Goal: Information Seeking & Learning: Learn about a topic

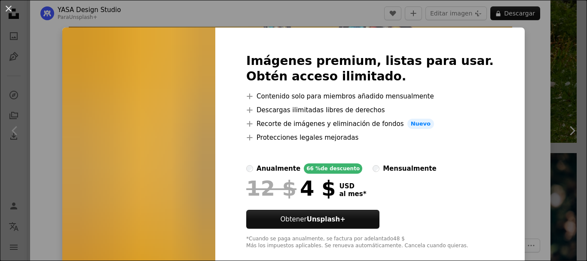
scroll to position [15, 0]
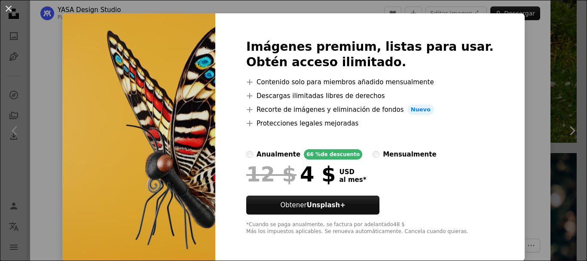
click at [510, 94] on div "An X shape Imágenes premium, listas para usar. Obtén acceso ilimitado. A plus s…" at bounding box center [293, 130] width 587 height 261
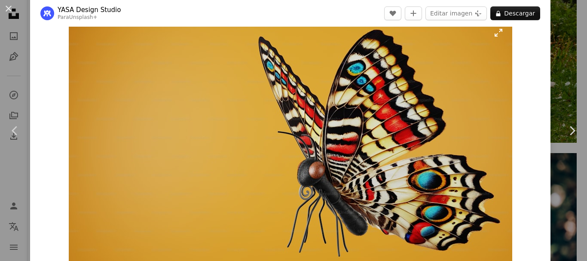
scroll to position [18, 0]
click at [403, 102] on img "Ampliar en esta imagen" at bounding box center [290, 144] width 443 height 250
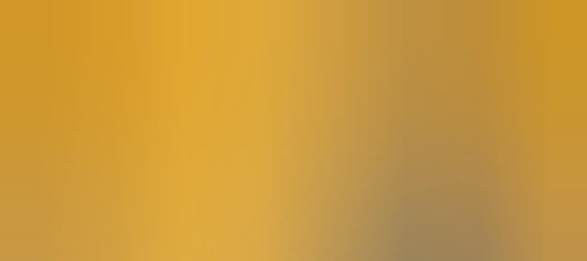
scroll to position [31, 0]
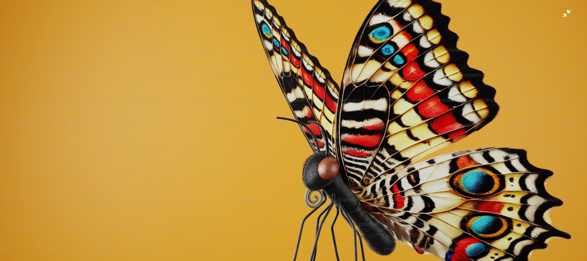
click at [403, 102] on img "Reducir el zoom en esta imagen" at bounding box center [294, 133] width 588 height 331
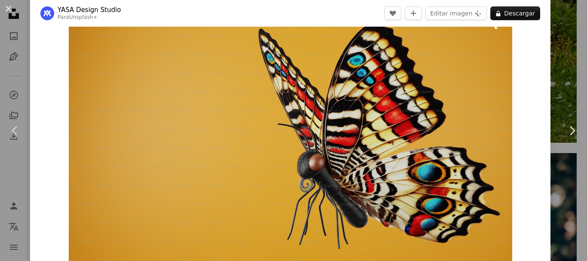
click at [403, 102] on img "Ampliar en esta imagen" at bounding box center [290, 136] width 443 height 250
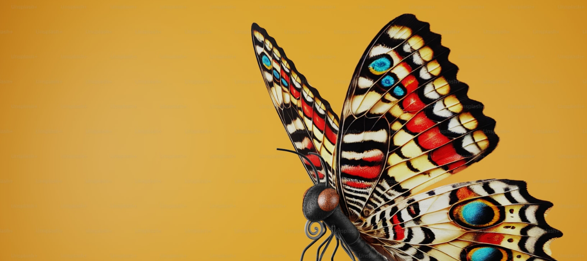
scroll to position [31, 0]
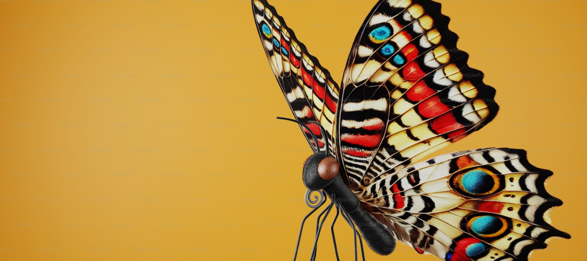
click at [403, 102] on img "Reducir el zoom en esta imagen" at bounding box center [294, 133] width 588 height 331
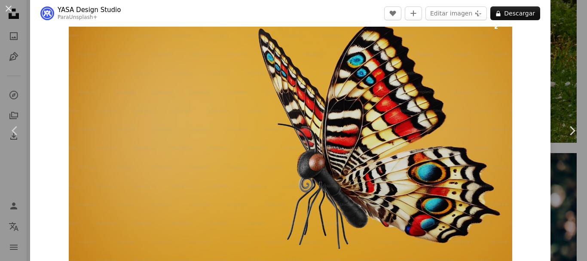
click at [403, 102] on img "Ampliar en esta imagen" at bounding box center [290, 136] width 443 height 250
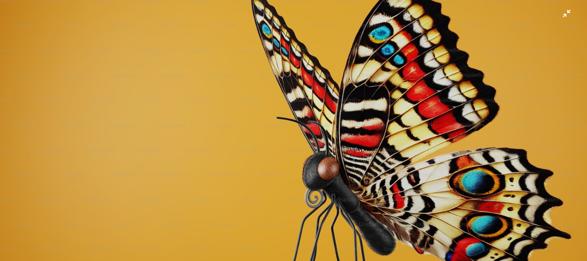
click at [311, 68] on img "Reducir el zoom en esta imagen" at bounding box center [294, 133] width 588 height 331
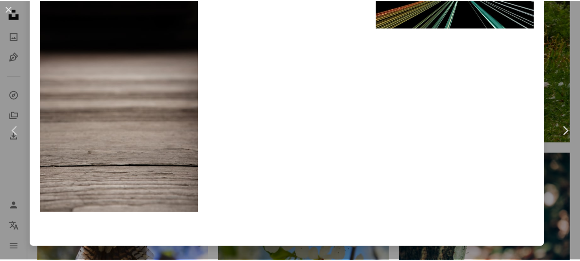
scroll to position [2649, 0]
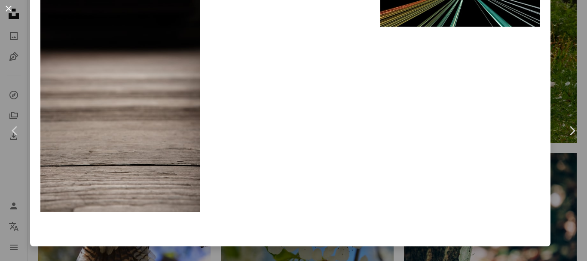
click at [11, 8] on button "An X shape" at bounding box center [8, 8] width 10 height 10
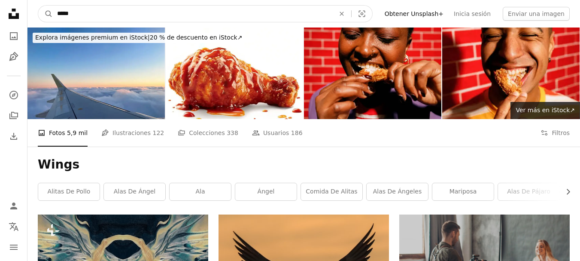
click at [199, 16] on input "*****" at bounding box center [193, 14] width 280 height 16
type input "**********"
click at [38, 6] on button "A magnifying glass" at bounding box center [45, 14] width 15 height 16
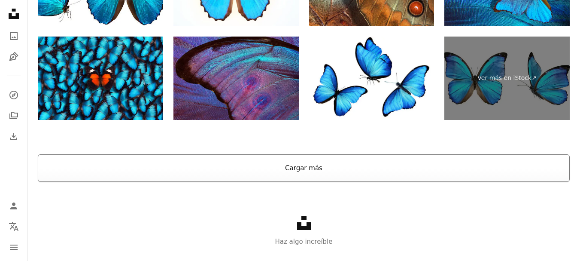
scroll to position [1689, 0]
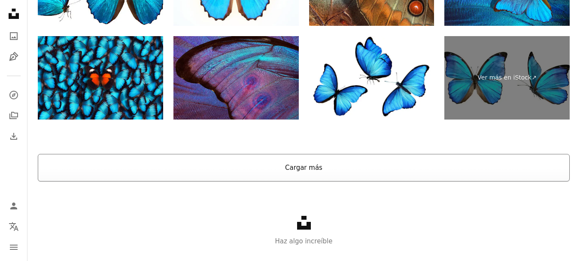
click at [298, 167] on button "Cargar más" at bounding box center [304, 167] width 532 height 27
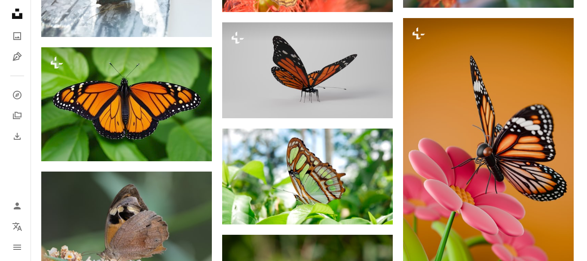
scroll to position [8990, 0]
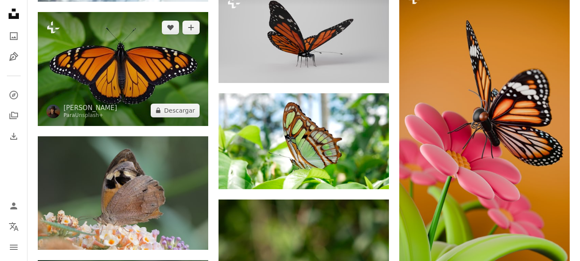
click at [150, 70] on img at bounding box center [123, 68] width 171 height 113
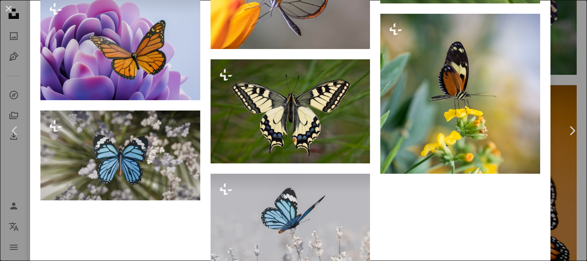
scroll to position [1433, 0]
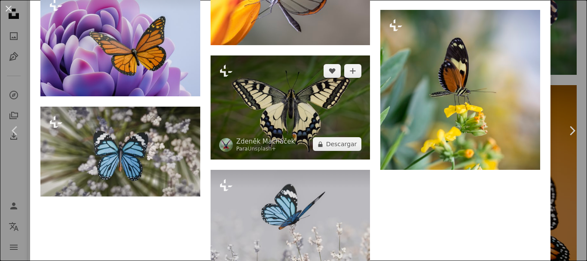
click at [276, 93] on img at bounding box center [290, 107] width 160 height 104
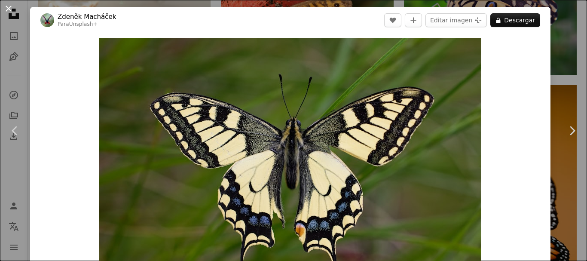
click at [6, 7] on button "An X shape" at bounding box center [8, 8] width 10 height 10
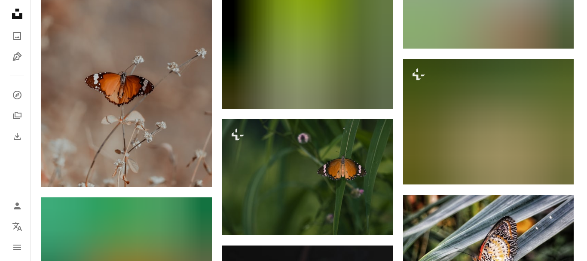
scroll to position [11302, 0]
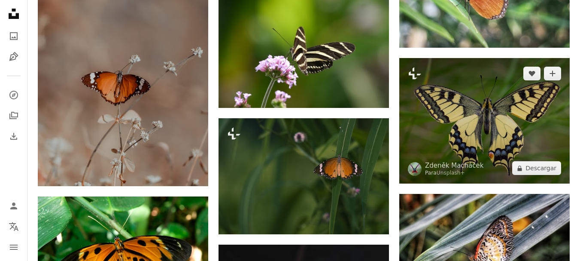
click at [458, 111] on img at bounding box center [484, 120] width 171 height 125
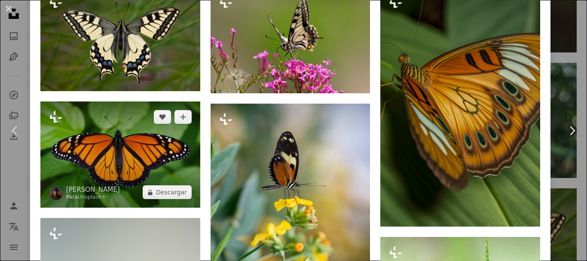
scroll to position [637, 0]
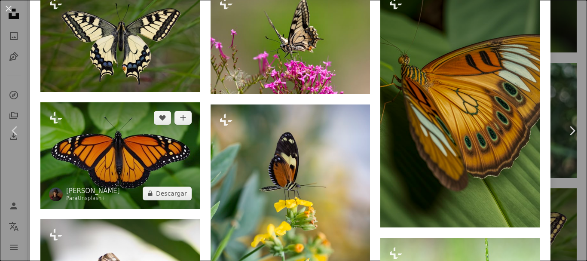
click at [136, 156] on img at bounding box center [120, 155] width 160 height 107
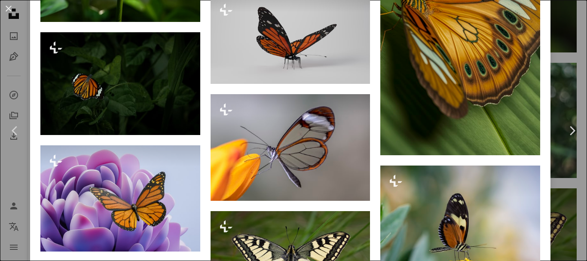
scroll to position [1277, 0]
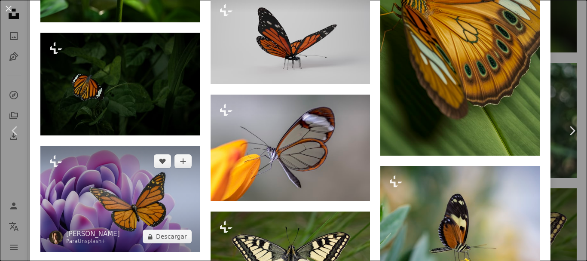
click at [134, 193] on img at bounding box center [120, 199] width 160 height 107
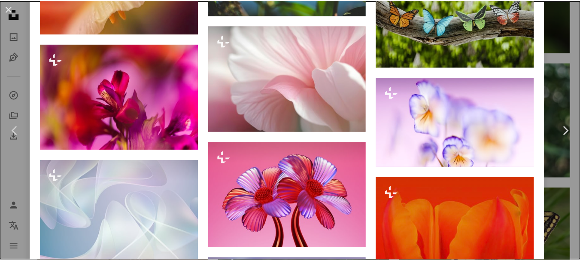
scroll to position [1907, 0]
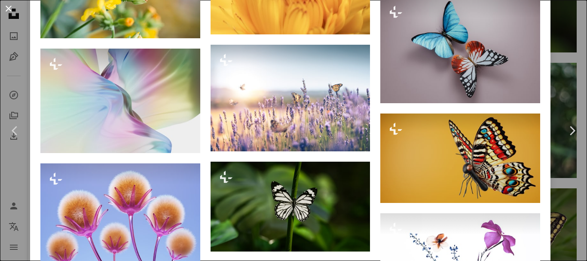
click at [8, 6] on button "An X shape" at bounding box center [8, 8] width 10 height 10
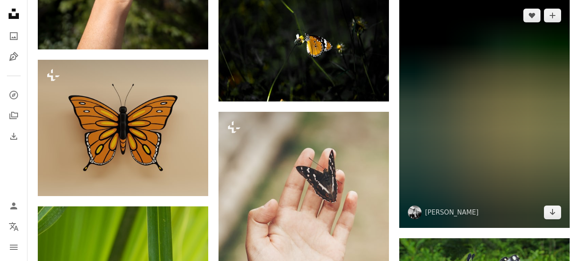
scroll to position [14765, 0]
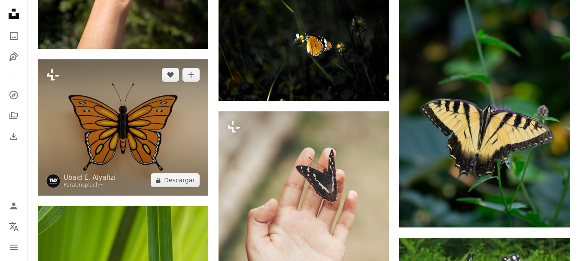
click at [150, 135] on img at bounding box center [123, 127] width 171 height 137
click at [143, 111] on img at bounding box center [123, 127] width 171 height 137
click at [119, 110] on img at bounding box center [123, 127] width 171 height 137
click at [125, 121] on img at bounding box center [123, 127] width 171 height 137
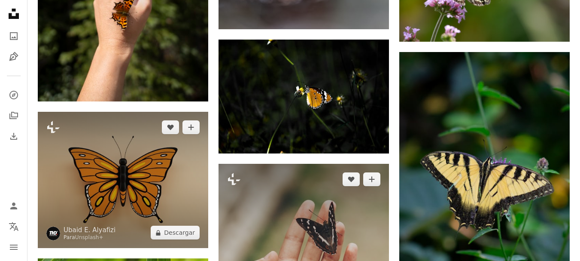
scroll to position [14713, 0]
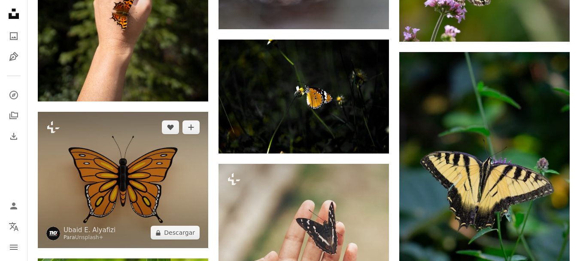
click at [100, 140] on img at bounding box center [123, 180] width 171 height 137
click at [133, 133] on img at bounding box center [123, 180] width 171 height 137
click at [125, 147] on img at bounding box center [123, 180] width 171 height 137
drag, startPoint x: 125, startPoint y: 147, endPoint x: 107, endPoint y: 195, distance: 51.2
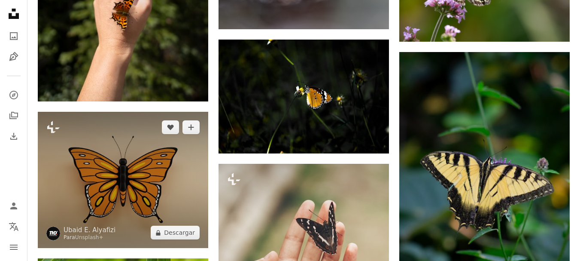
click at [107, 195] on img at bounding box center [123, 180] width 171 height 137
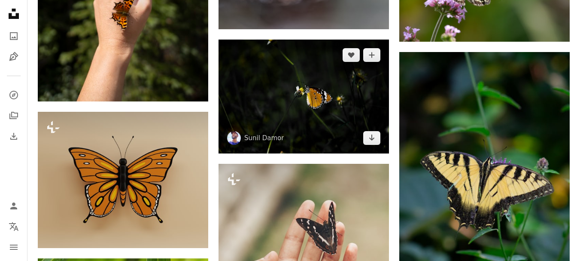
click at [277, 85] on img at bounding box center [304, 96] width 171 height 113
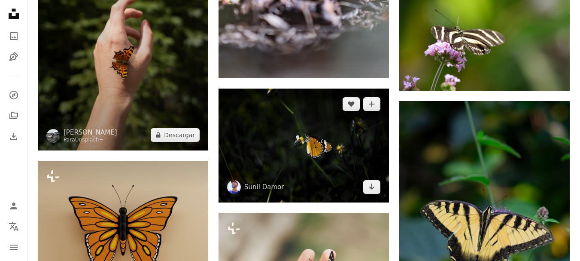
scroll to position [14658, 0]
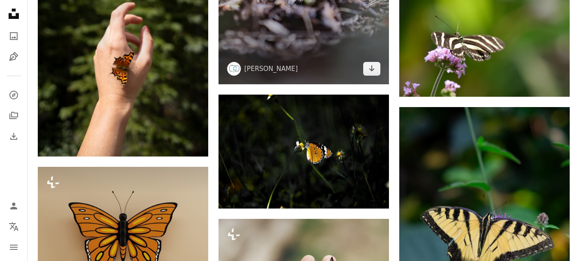
drag, startPoint x: 228, startPoint y: 42, endPoint x: 257, endPoint y: 46, distance: 29.9
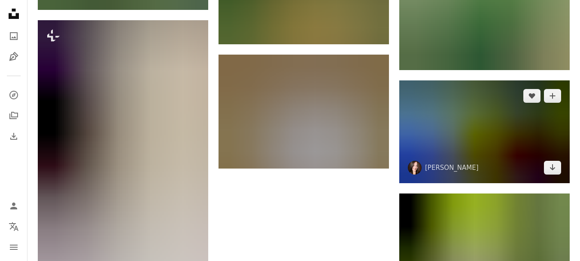
scroll to position [15841, 0]
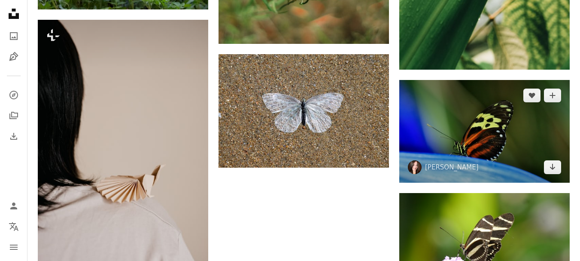
click at [462, 139] on img at bounding box center [484, 131] width 171 height 103
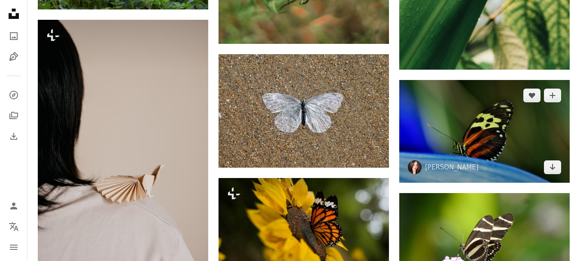
click at [462, 139] on img at bounding box center [484, 131] width 171 height 103
drag, startPoint x: 462, startPoint y: 139, endPoint x: 509, endPoint y: 113, distance: 53.4
click at [462, 139] on img at bounding box center [484, 131] width 171 height 103
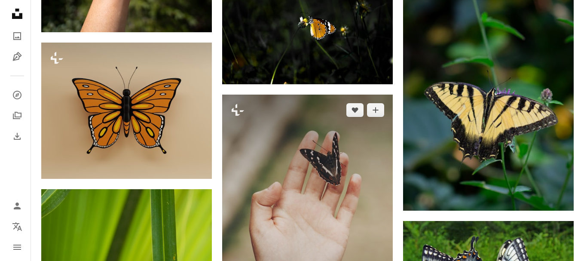
scroll to position [14780, 0]
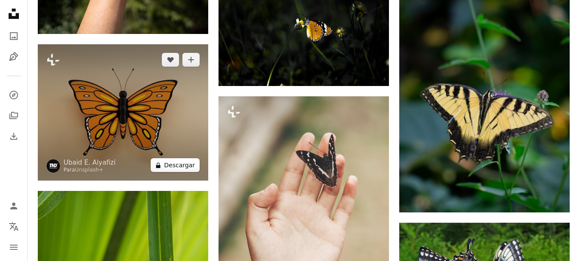
click at [179, 162] on button "A lock Descargar" at bounding box center [175, 165] width 49 height 14
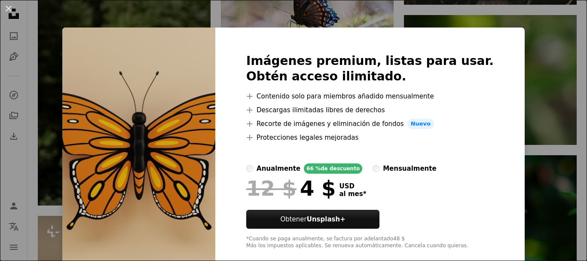
click at [528, 60] on div "An X shape Imágenes premium, listas para usar. Obtén acceso ilimitado. A plus s…" at bounding box center [293, 130] width 587 height 261
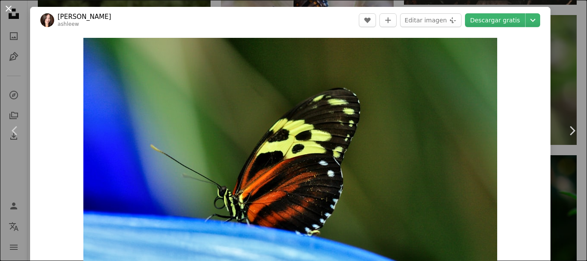
click at [8, 9] on button "An X shape" at bounding box center [8, 8] width 10 height 10
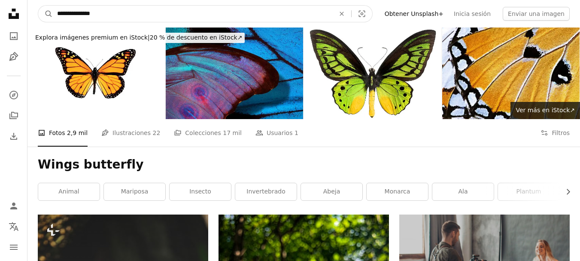
click at [130, 15] on input "**********" at bounding box center [193, 14] width 280 height 16
type input "**********"
click at [38, 6] on button "A magnifying glass" at bounding box center [45, 14] width 15 height 16
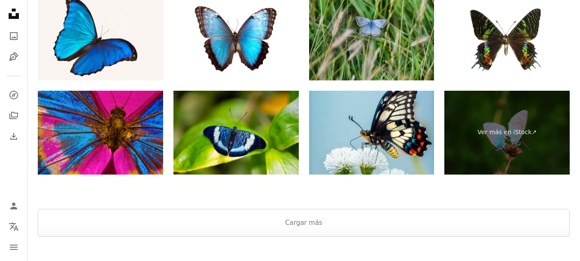
scroll to position [1595, 0]
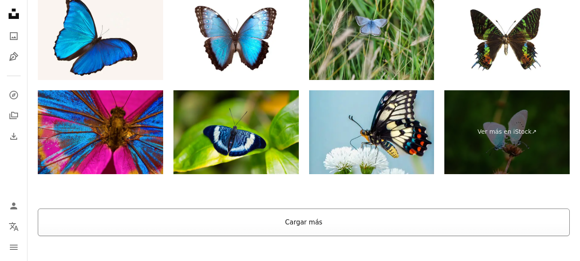
click at [304, 220] on button "Cargar más" at bounding box center [304, 221] width 532 height 27
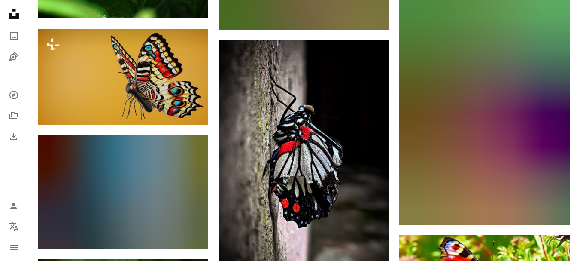
scroll to position [2495, 0]
